Goal: Information Seeking & Learning: Understand process/instructions

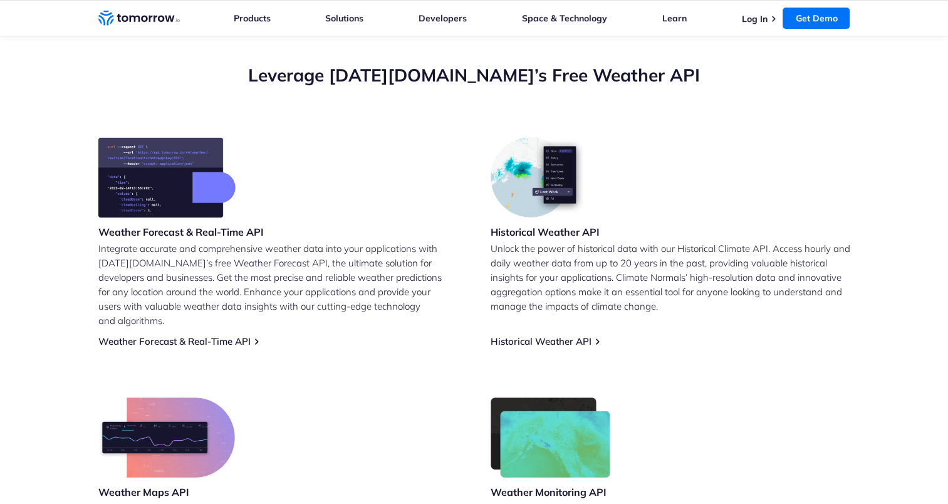
scroll to position [251, 0]
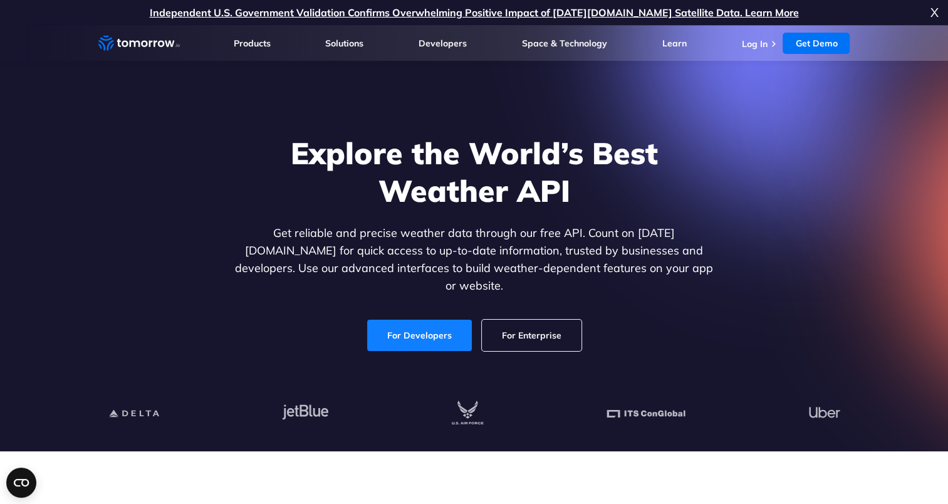
click at [435, 320] on link "For Developers" at bounding box center [419, 335] width 105 height 31
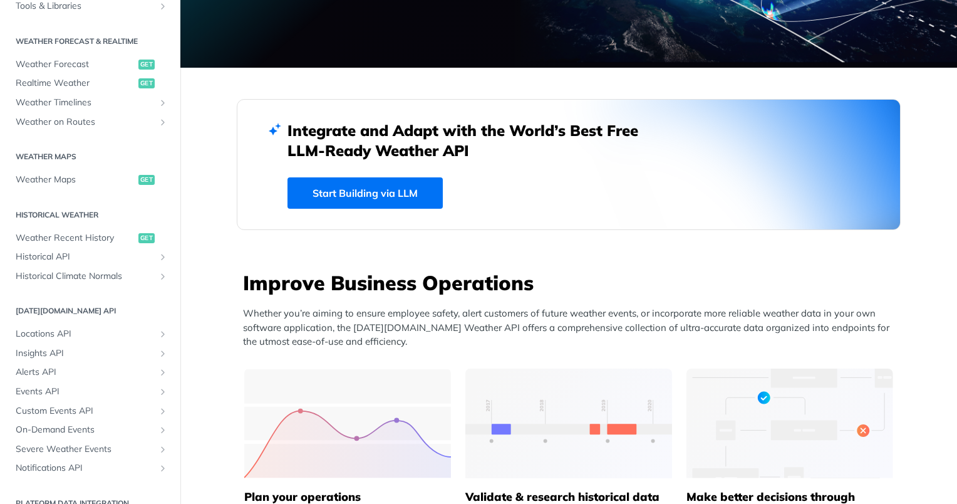
scroll to position [140, 0]
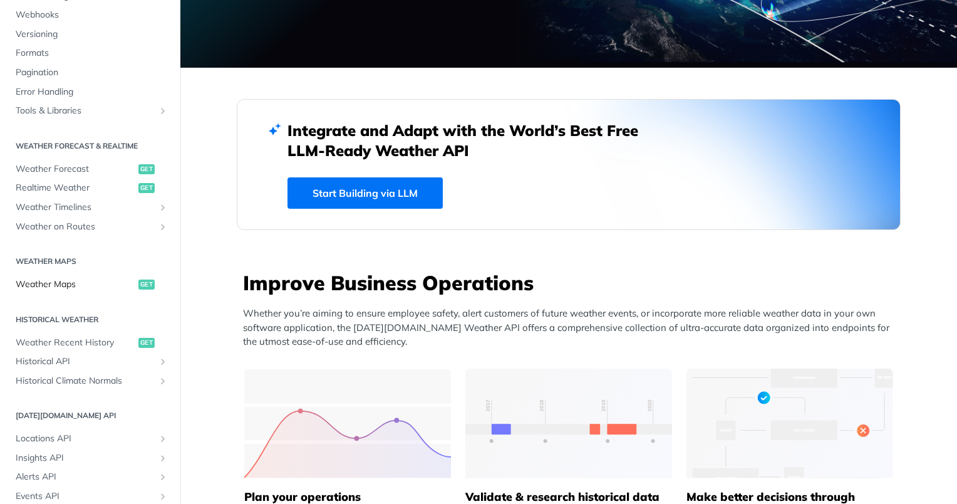
click at [49, 281] on span "Weather Maps" at bounding box center [76, 284] width 120 height 13
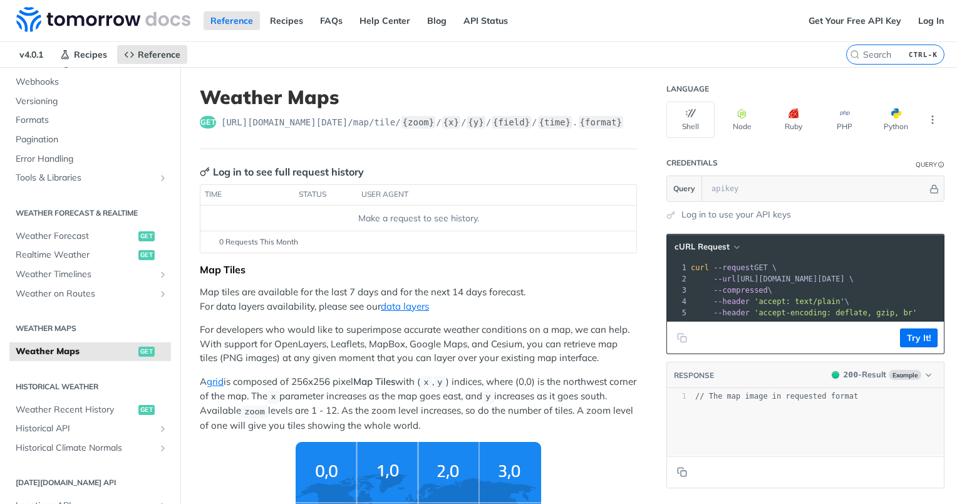
scroll to position [0, 34]
drag, startPoint x: 827, startPoint y: 283, endPoint x: 939, endPoint y: 280, distance: 112.2
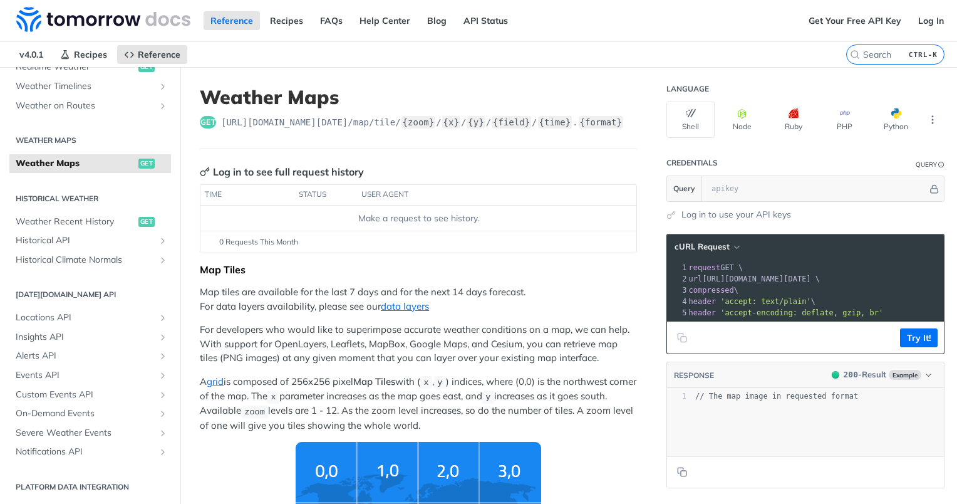
scroll to position [328, 0]
click at [53, 318] on span "Locations API" at bounding box center [85, 317] width 139 height 13
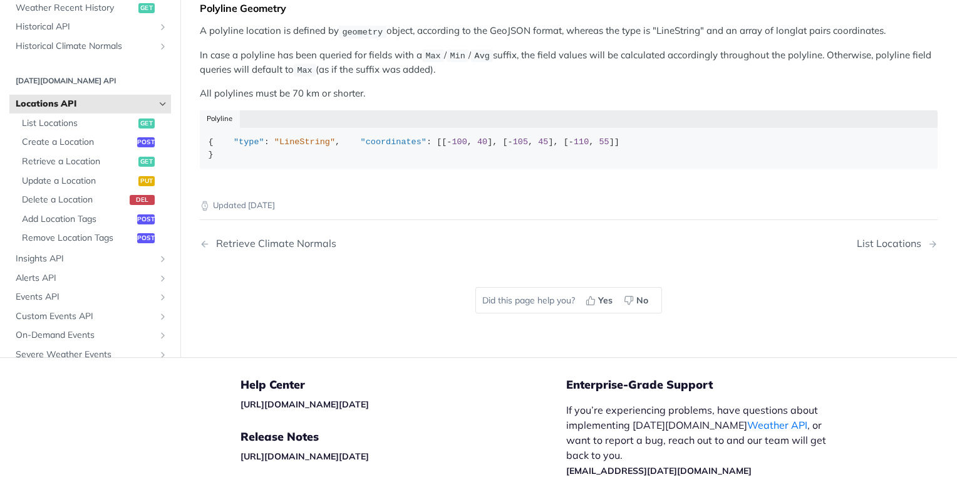
scroll to position [752, 0]
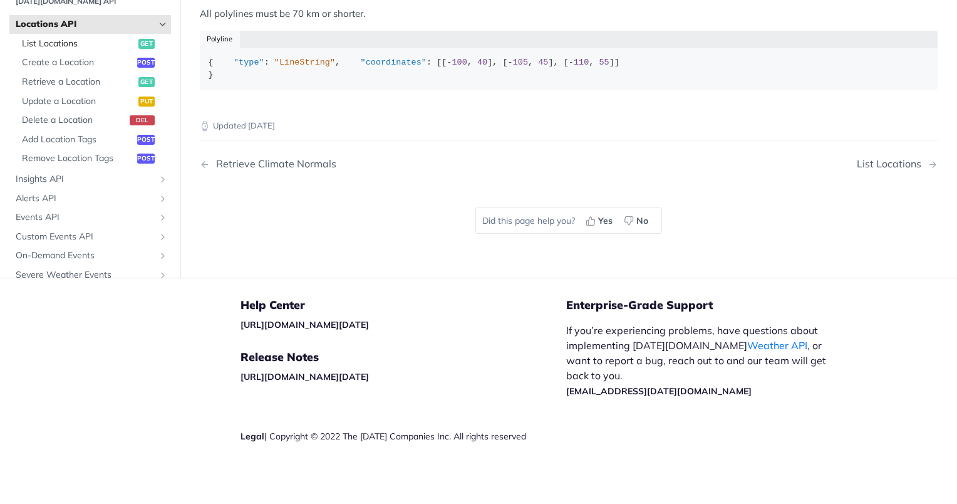
click at [48, 50] on span "List Locations" at bounding box center [78, 44] width 113 height 13
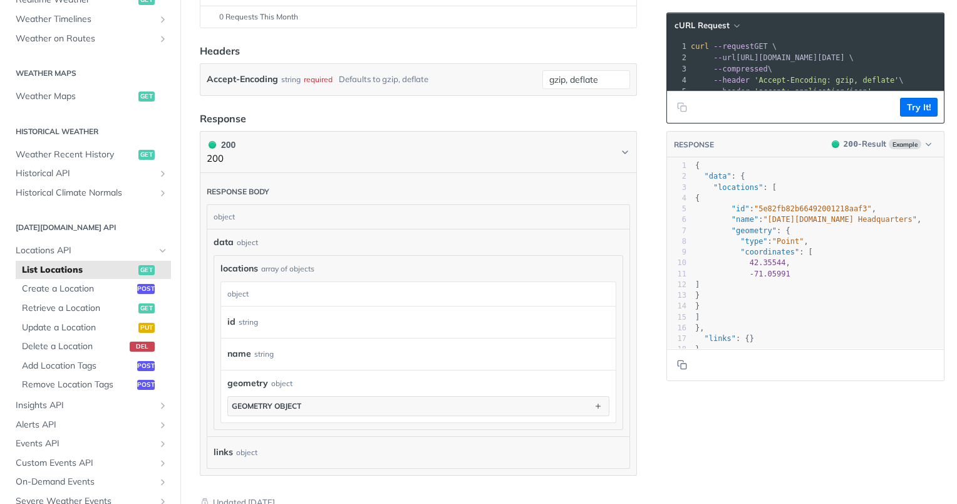
scroll to position [223, 0]
click at [66, 311] on span "Retrieve a Location" at bounding box center [78, 308] width 113 height 13
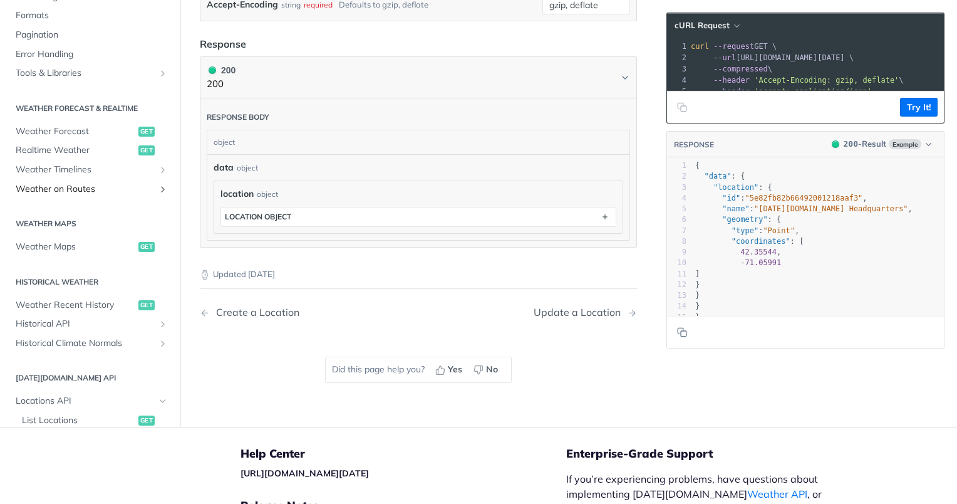
scroll to position [203, 0]
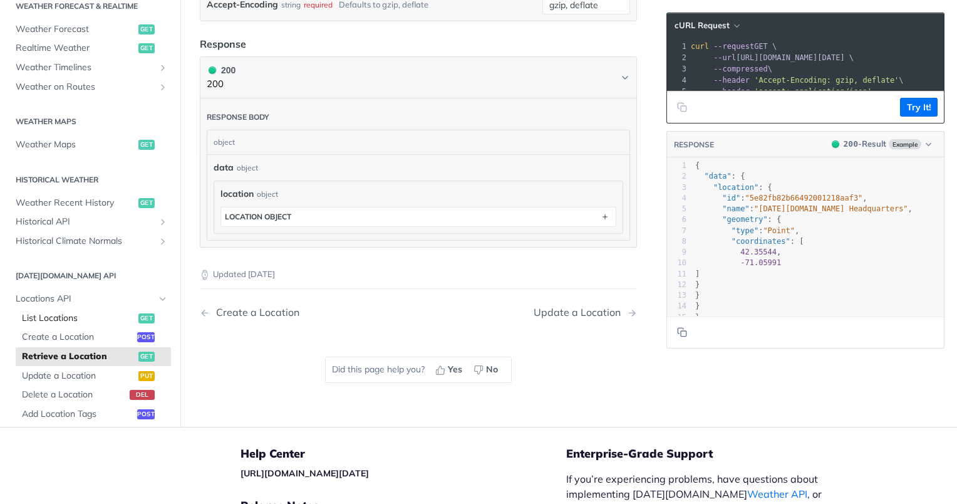
click at [56, 318] on span "List Locations" at bounding box center [78, 317] width 113 height 13
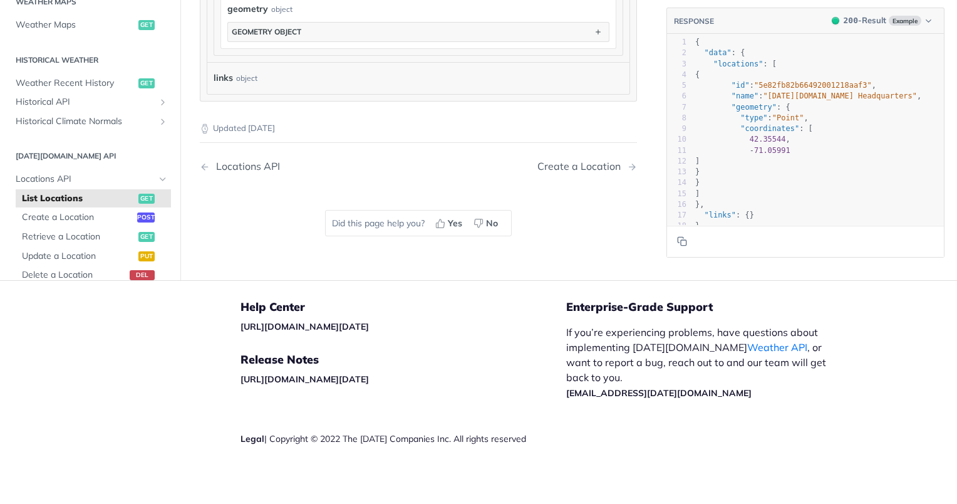
scroll to position [140, 0]
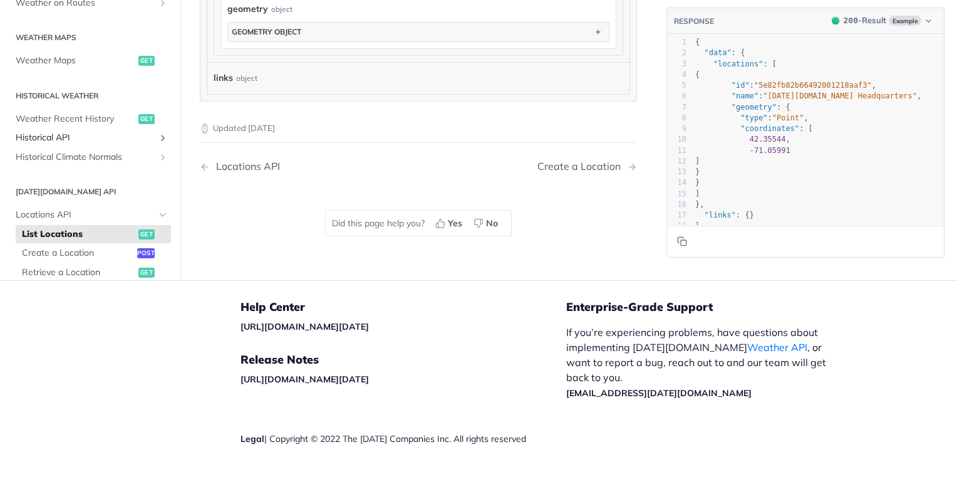
click at [63, 138] on span "Historical API" at bounding box center [85, 138] width 139 height 13
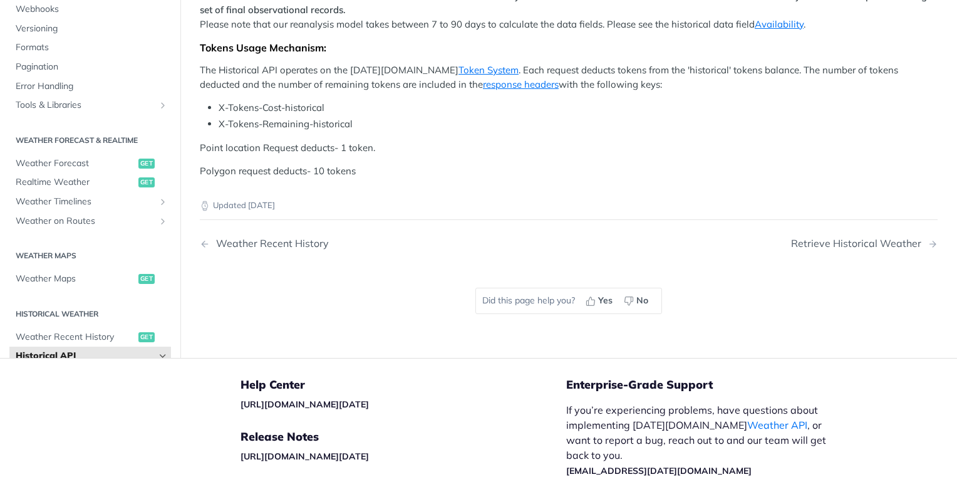
scroll to position [721, 0]
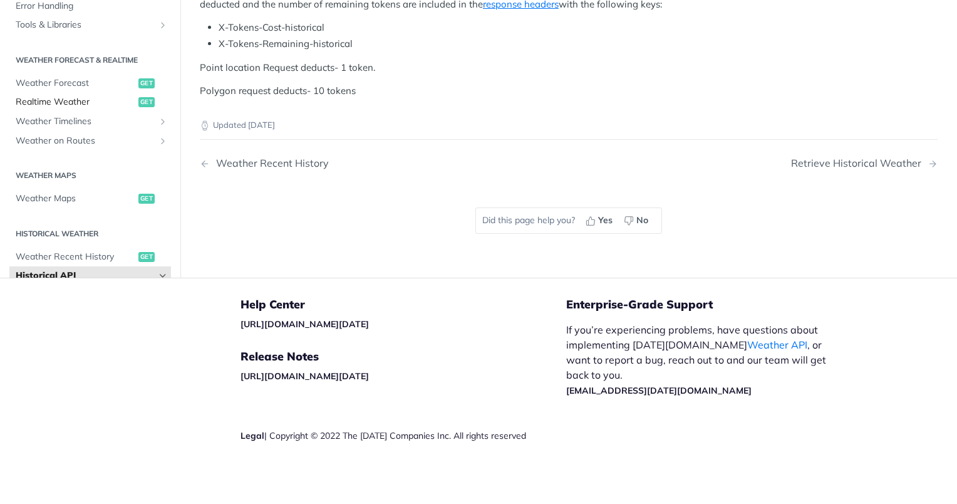
click at [71, 108] on span "Realtime Weather" at bounding box center [76, 102] width 120 height 13
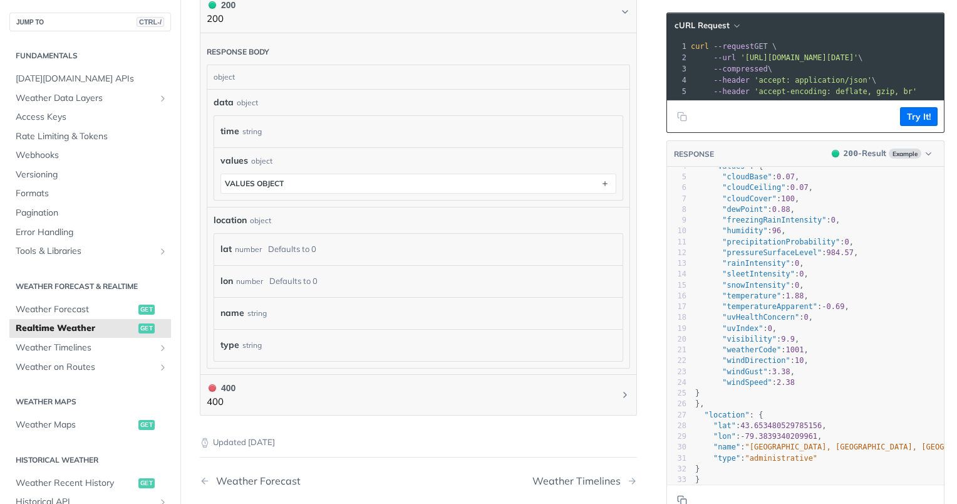
scroll to position [62, 0]
type textarea "0"
click at [768, 320] on span "0" at bounding box center [770, 324] width 4 height 9
click at [732, 341] on span ""weatherCode"" at bounding box center [751, 345] width 59 height 9
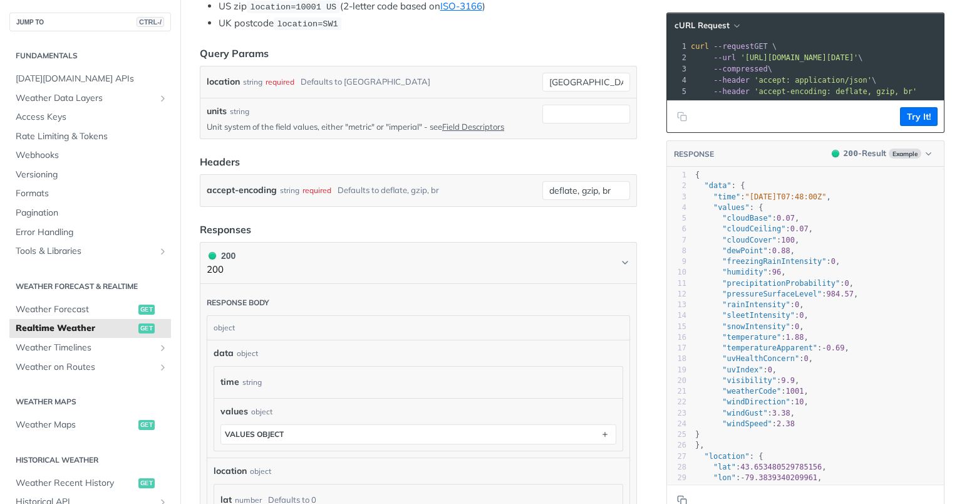
scroll to position [0, 0]
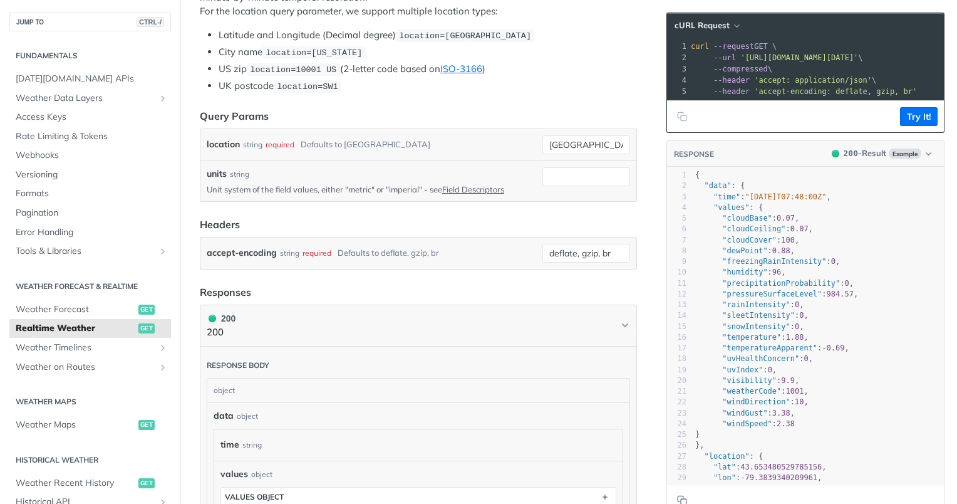
click at [746, 395] on span ""weatherCode"" at bounding box center [751, 391] width 59 height 9
type textarea "weatherCode"
click at [746, 395] on span ""weatherCode"" at bounding box center [751, 391] width 59 height 9
